Goal: Task Accomplishment & Management: Manage account settings

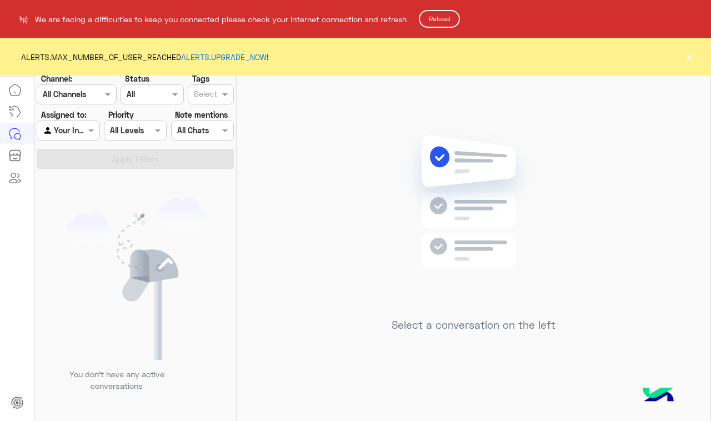
click at [451, 18] on button "Reload" at bounding box center [439, 19] width 41 height 18
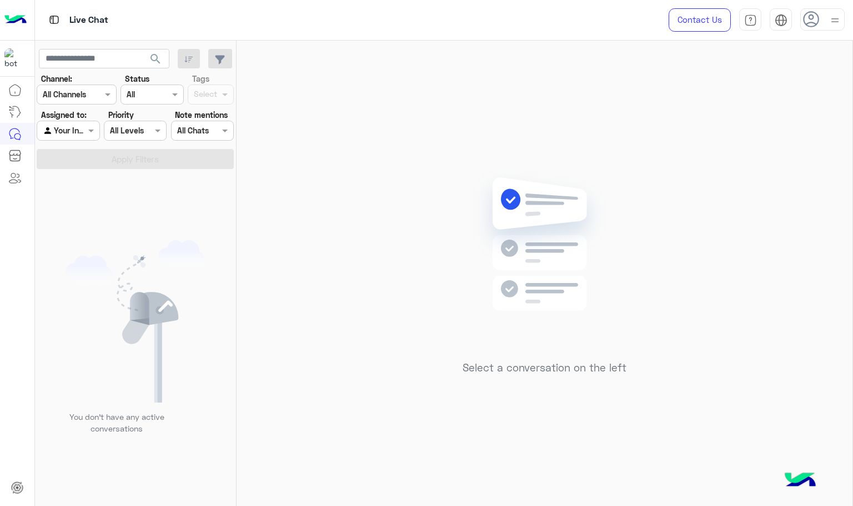
drag, startPoint x: 386, startPoint y: 155, endPoint x: 352, endPoint y: 186, distance: 45.6
click at [287, 217] on div "Select a conversation on the left" at bounding box center [545, 276] width 616 height 470
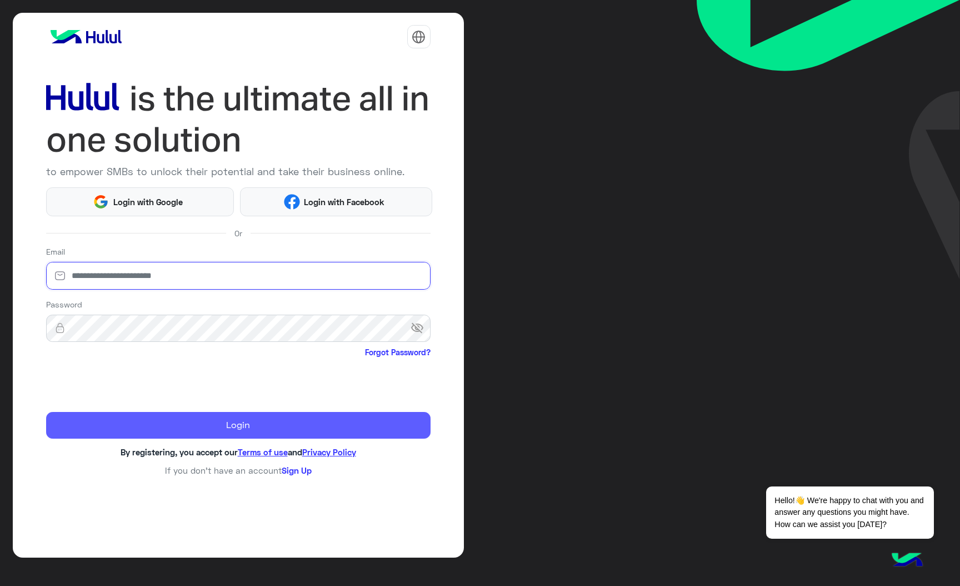
type input "**********"
click at [242, 426] on button "Login" at bounding box center [238, 425] width 385 height 27
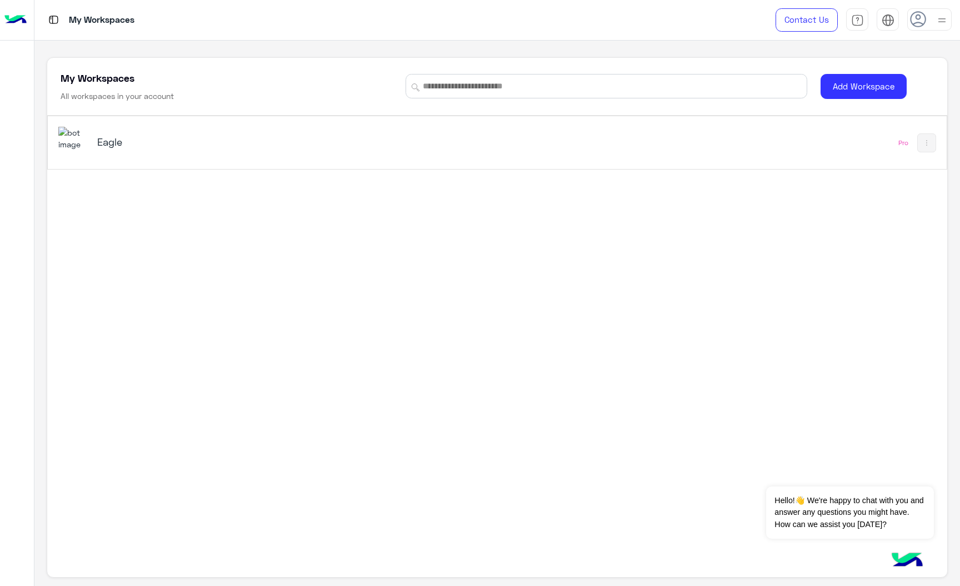
click at [69, 147] on img at bounding box center [73, 139] width 30 height 24
